Goal: Find specific page/section

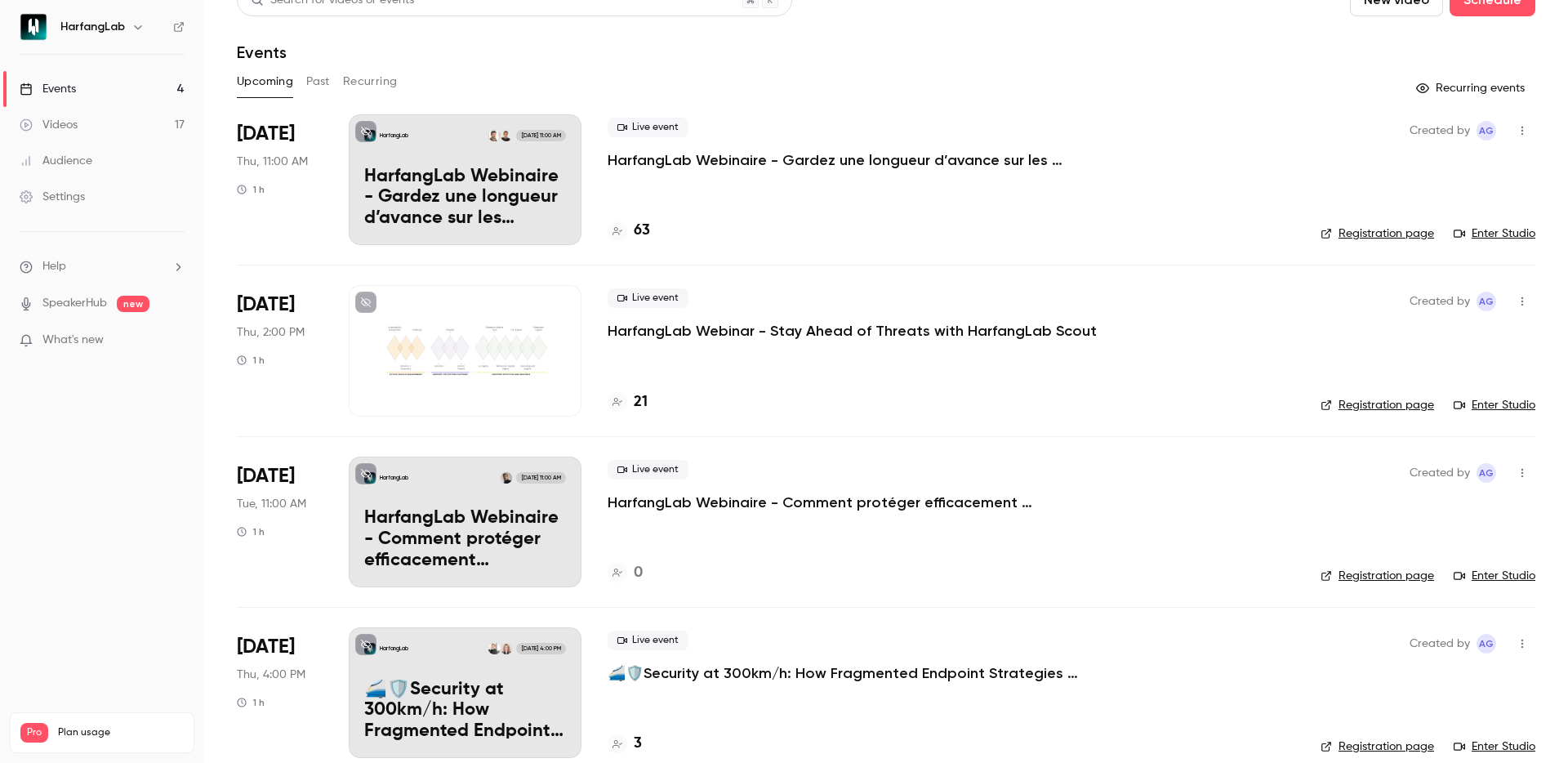
scroll to position [51, 0]
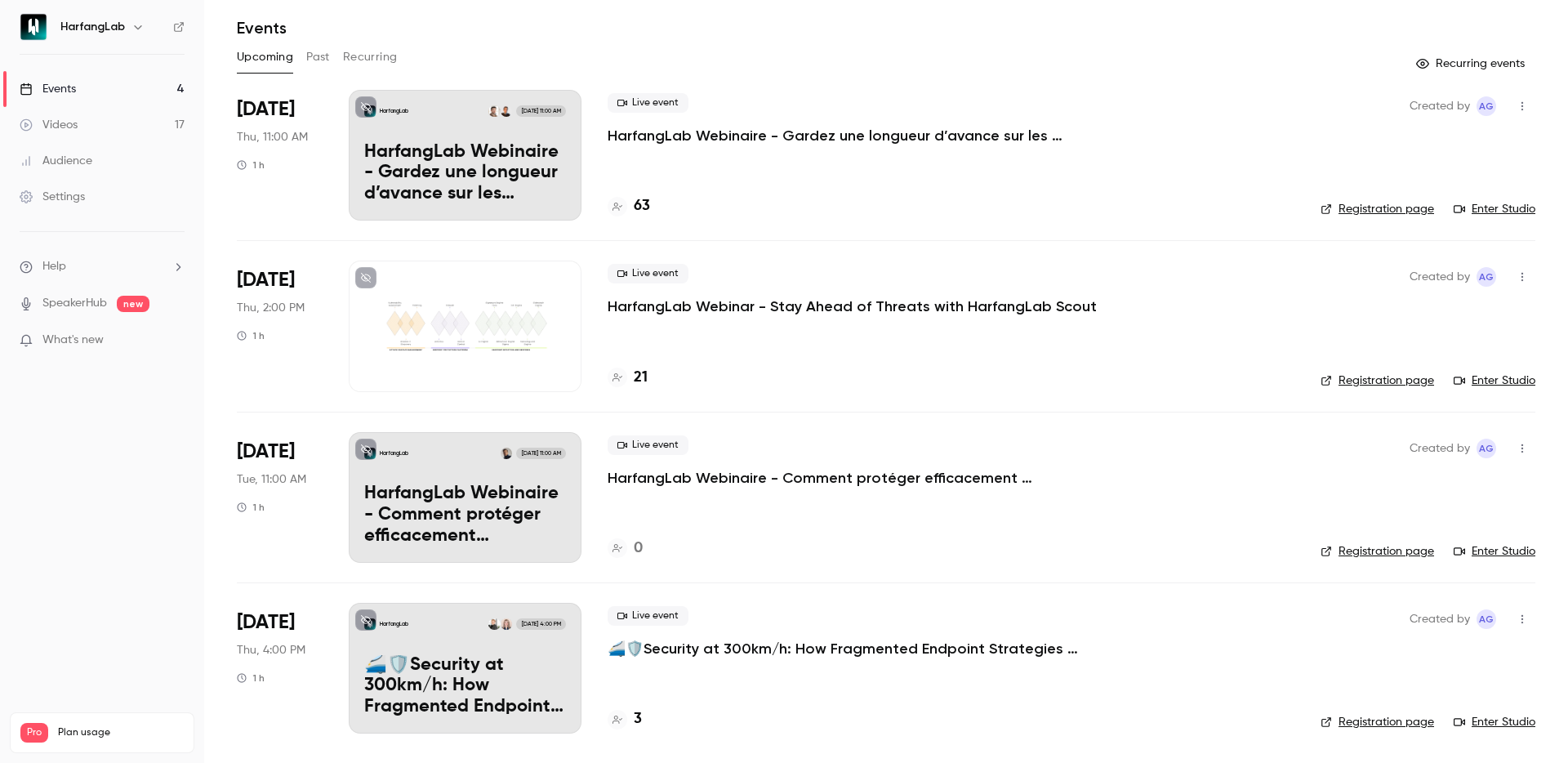
click at [636, 719] on h4 "3" at bounding box center [638, 719] width 8 height 22
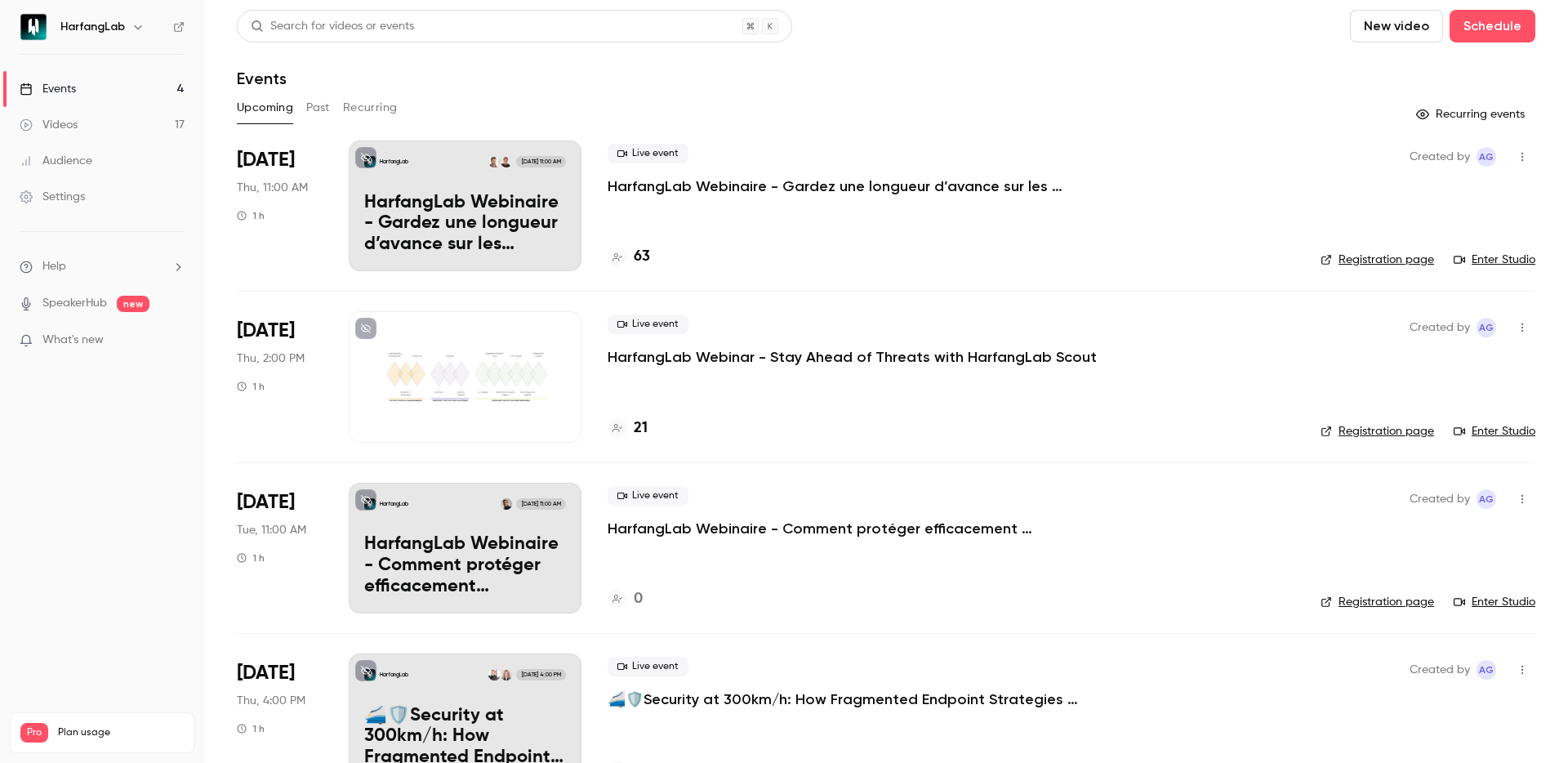
click at [309, 109] on button "Past" at bounding box center [318, 108] width 24 height 26
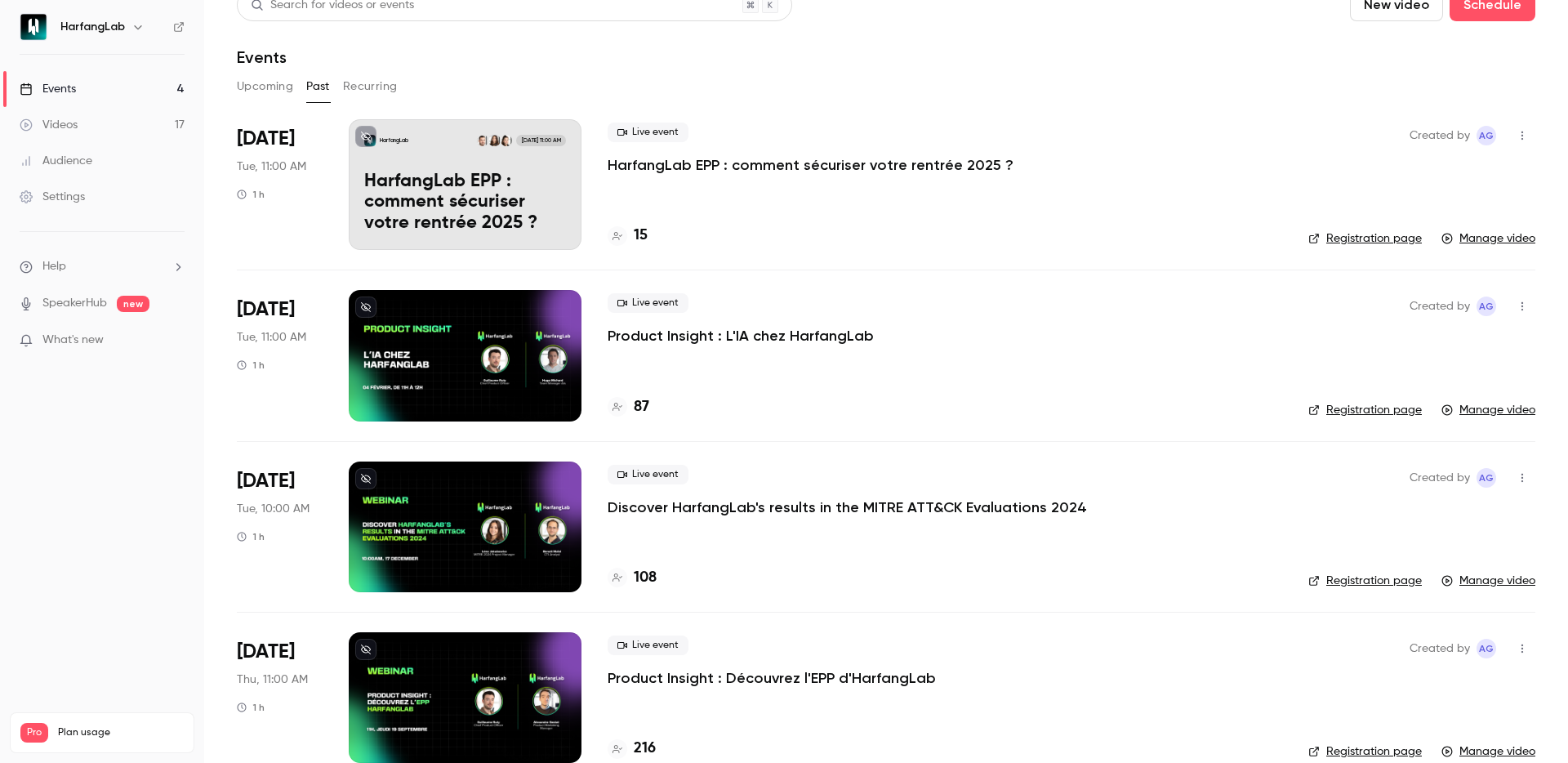
scroll to position [22, 0]
click at [639, 226] on h4 "15" at bounding box center [641, 235] width 14 height 22
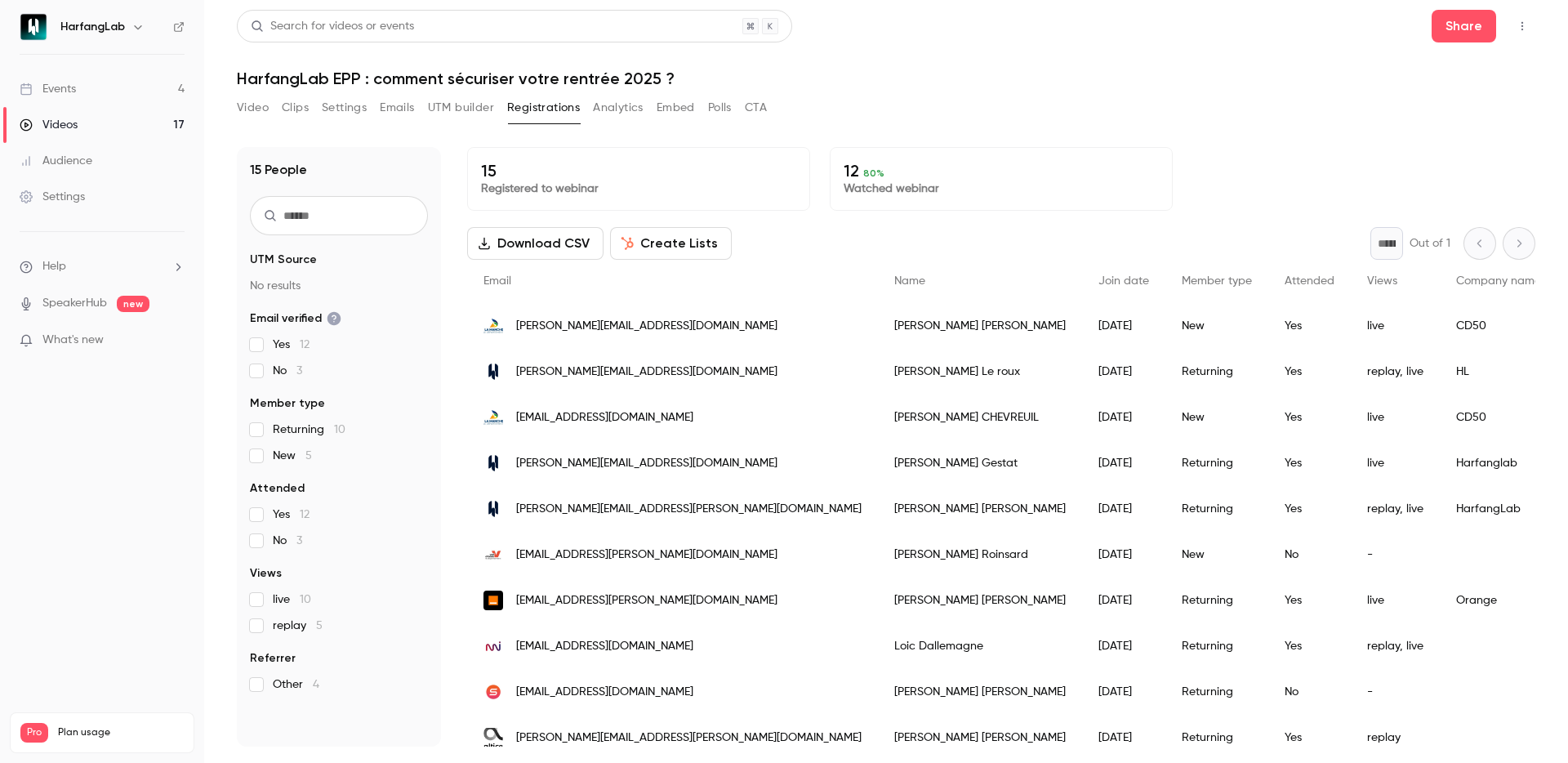
scroll to position [255, 0]
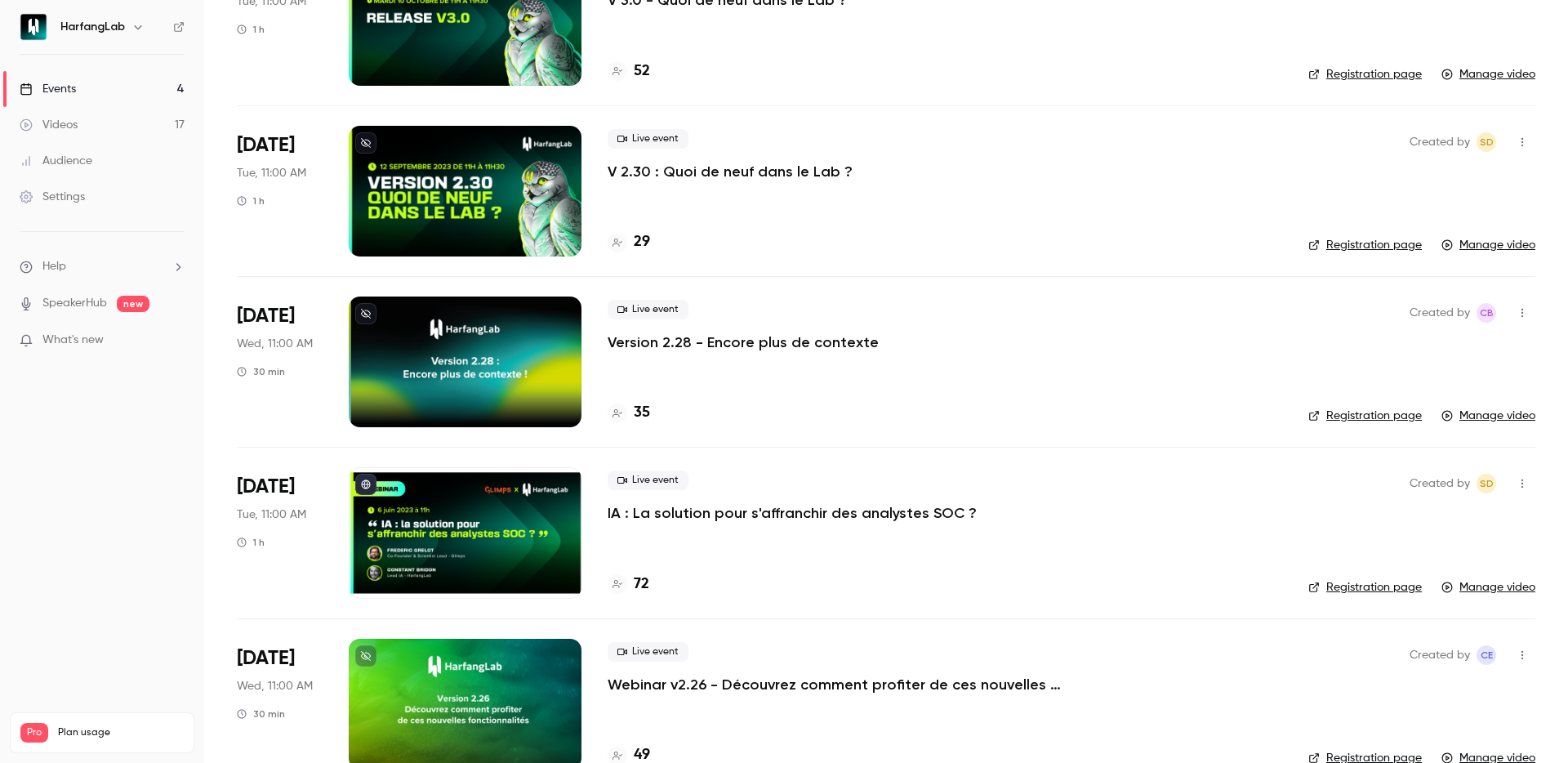
scroll to position [2274, 0]
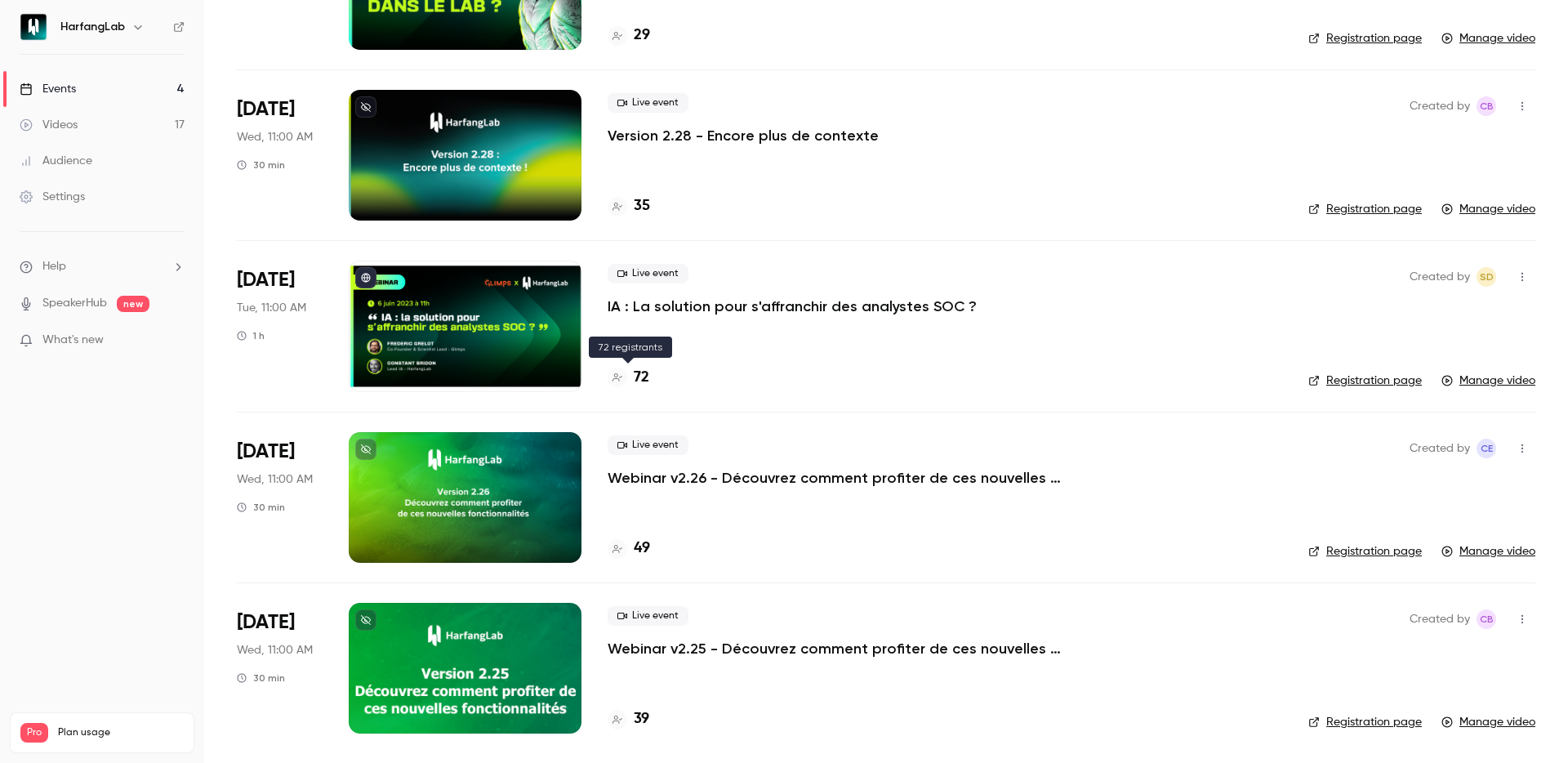
click at [636, 375] on h4 "72" at bounding box center [641, 377] width 16 height 22
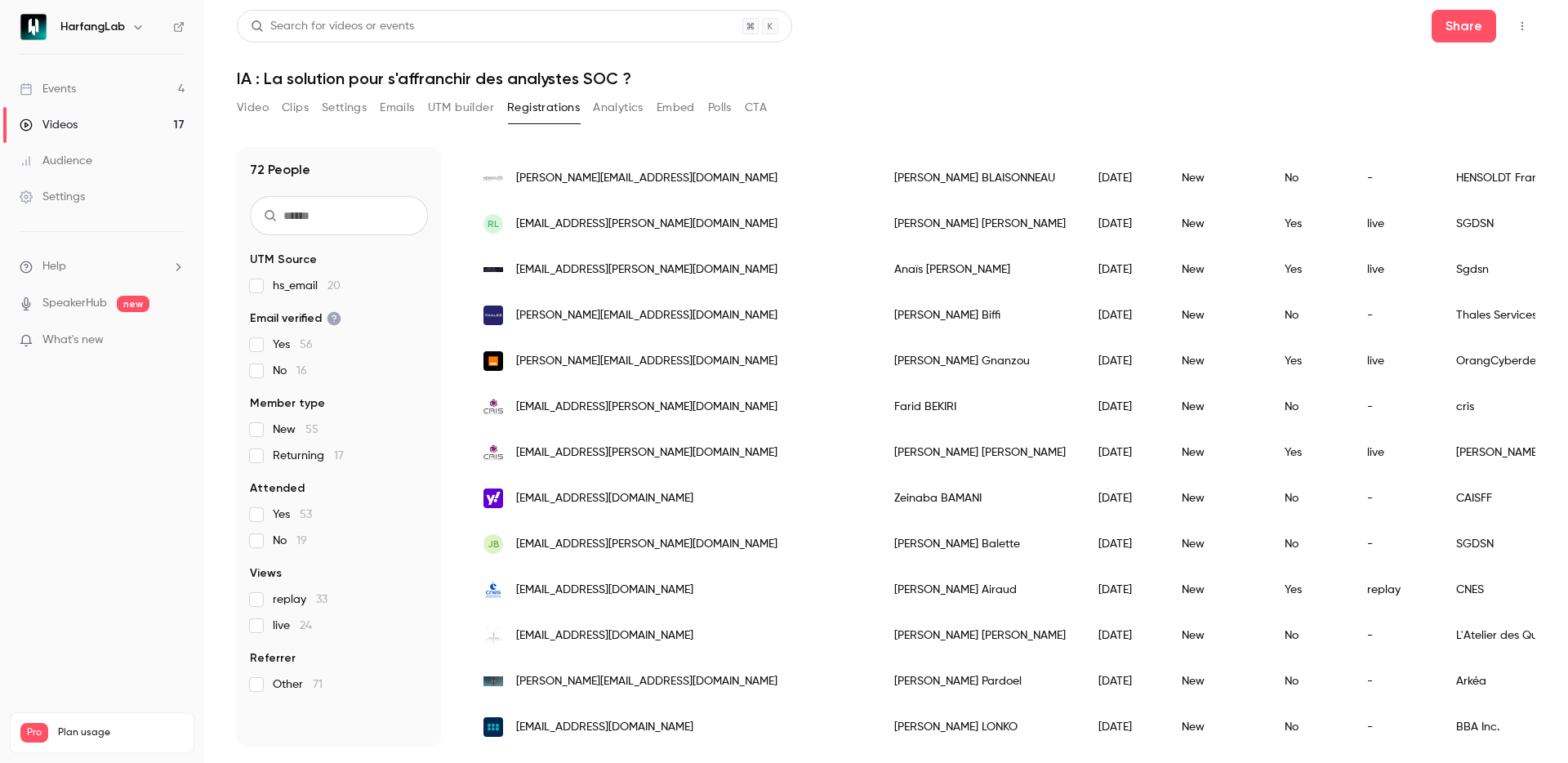
scroll to position [1856, 0]
